Goal: Complete application form

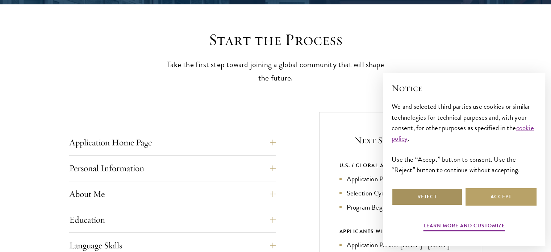
click at [449, 199] on button "Reject" at bounding box center [426, 196] width 71 height 17
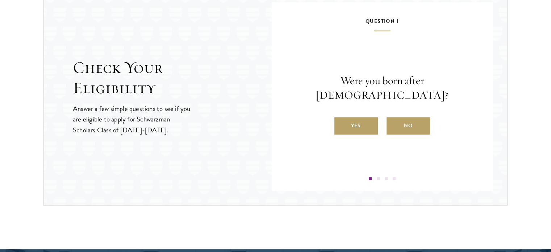
scroll to position [797, 0]
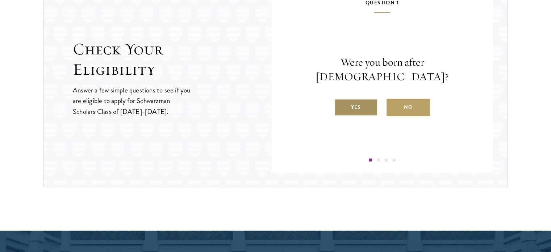
click at [344, 106] on label "Yes" at bounding box center [355, 107] width 43 height 17
click at [341, 106] on input "Yes" at bounding box center [337, 102] width 7 height 7
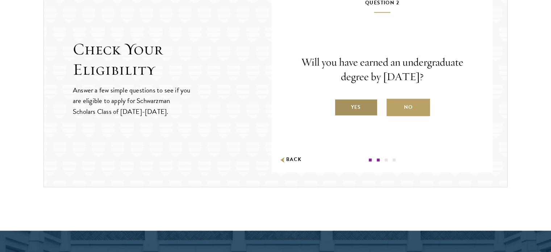
click at [353, 104] on label "Yes" at bounding box center [355, 107] width 43 height 17
click at [341, 104] on input "Yes" at bounding box center [337, 102] width 7 height 7
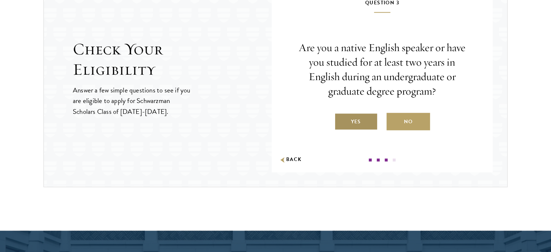
click at [356, 122] on label "Yes" at bounding box center [355, 121] width 43 height 17
click at [341, 120] on input "Yes" at bounding box center [337, 117] width 7 height 7
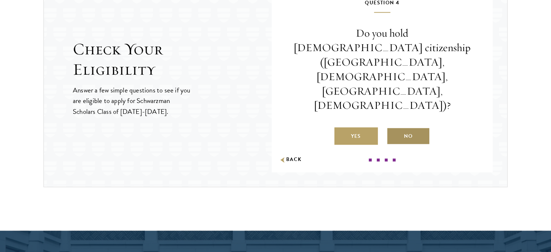
click at [411, 127] on label "No" at bounding box center [407, 135] width 43 height 17
click at [393, 128] on input "No" at bounding box center [389, 131] width 7 height 7
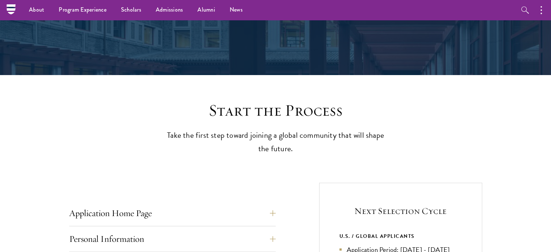
scroll to position [109, 0]
